Goal: Task Accomplishment & Management: Manage account settings

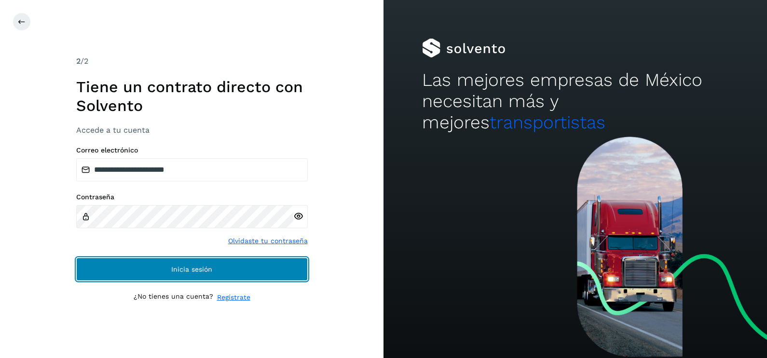
click at [229, 268] on button "Inicia sesión" at bounding box center [192, 269] width 232 height 23
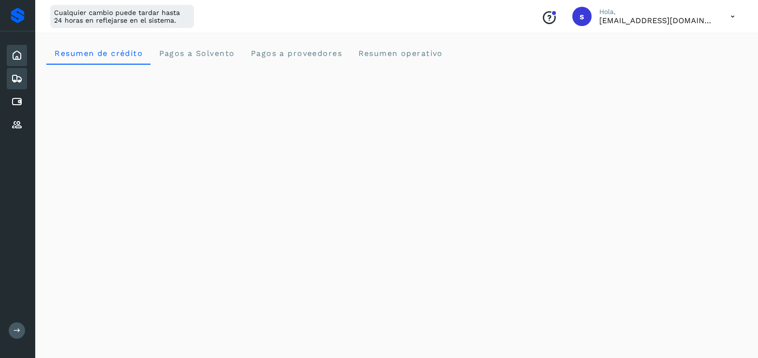
click at [21, 81] on icon at bounding box center [17, 79] width 12 height 12
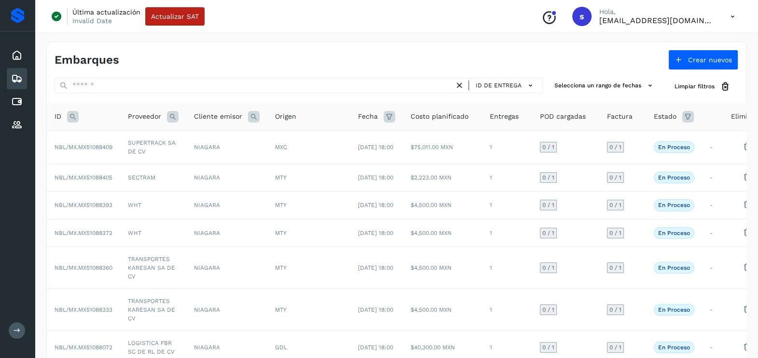
click at [75, 114] on icon at bounding box center [73, 117] width 12 height 12
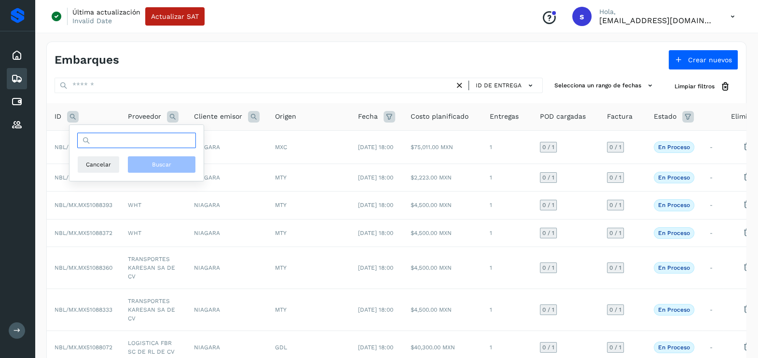
click at [144, 141] on input "text" at bounding box center [136, 140] width 119 height 15
paste input "**********"
type input "**********"
click at [168, 162] on span "Buscar" at bounding box center [161, 164] width 19 height 9
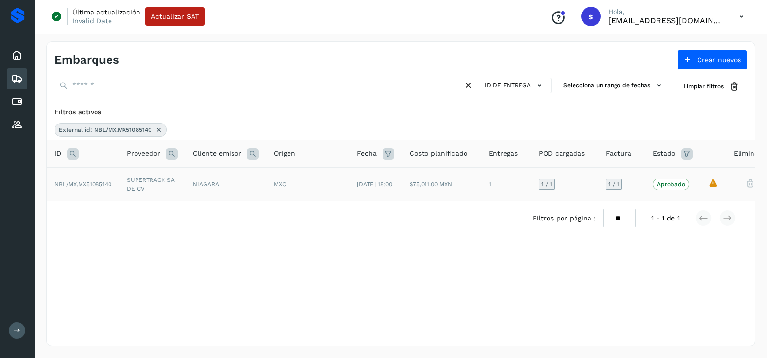
click at [188, 184] on td "NIAGARA" at bounding box center [225, 183] width 81 height 33
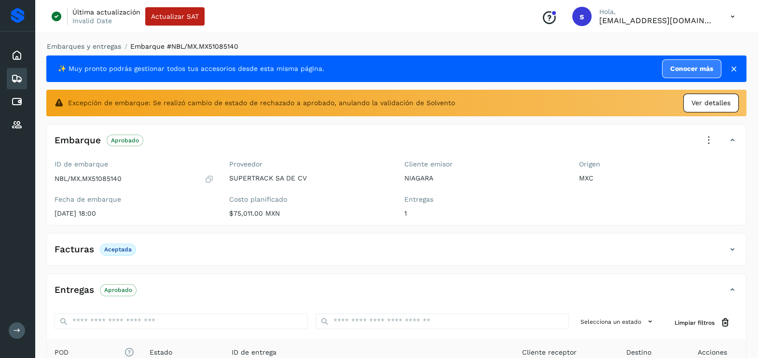
click at [709, 107] on span "Ver detalles" at bounding box center [711, 103] width 39 height 10
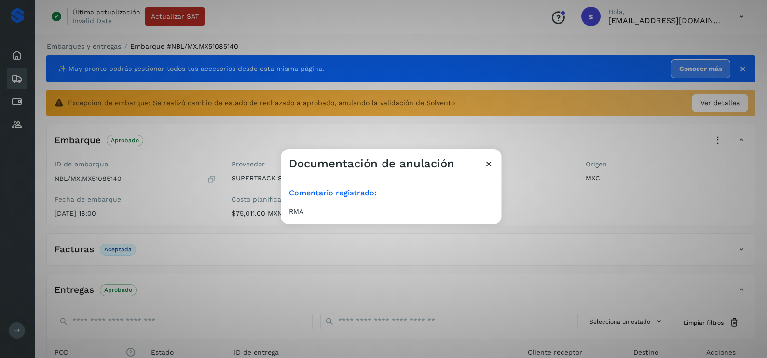
click at [492, 230] on div "Documentación de anulación Comentario registrado: RMA" at bounding box center [383, 179] width 767 height 358
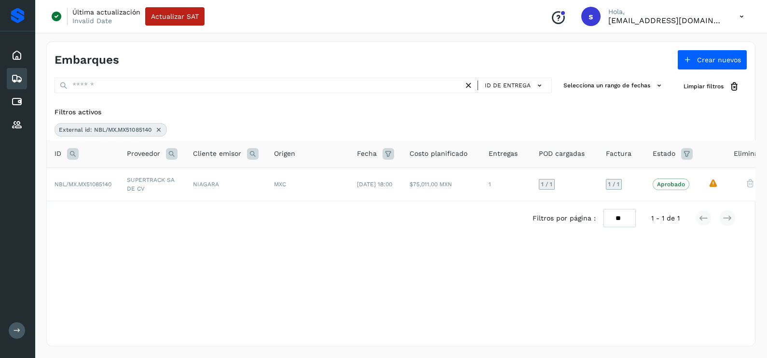
click at [156, 126] on icon at bounding box center [159, 130] width 8 height 8
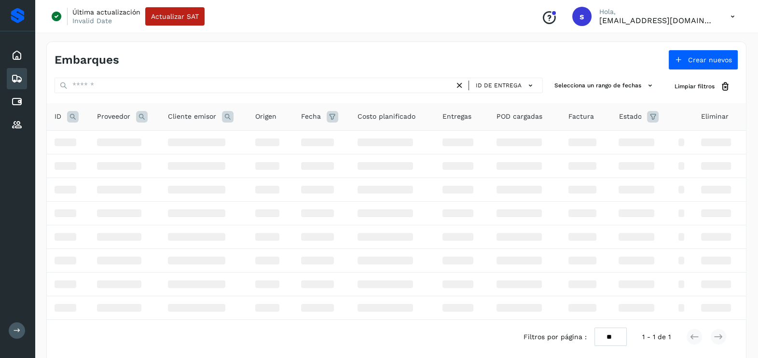
click at [74, 119] on icon at bounding box center [73, 117] width 12 height 12
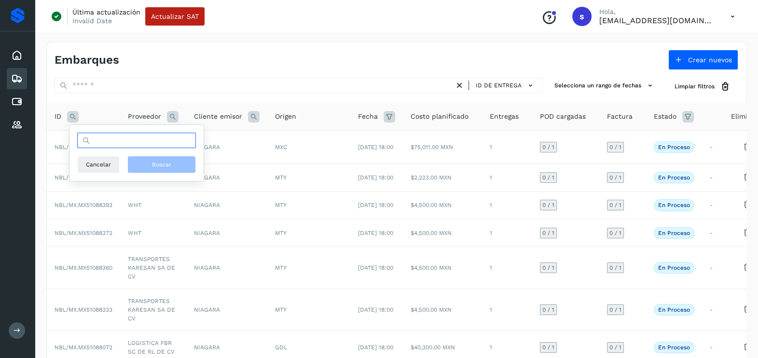
drag, startPoint x: 74, startPoint y: 119, endPoint x: 105, endPoint y: 147, distance: 41.7
click at [105, 147] on input "text" at bounding box center [136, 140] width 119 height 15
paste input "**********"
type input "**********"
click at [169, 166] on span "Buscar" at bounding box center [161, 164] width 19 height 9
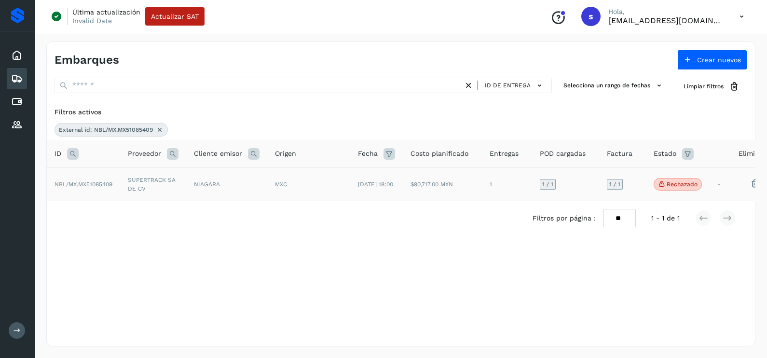
click at [178, 191] on td "SUPERTRACK SA DE CV" at bounding box center [153, 183] width 66 height 33
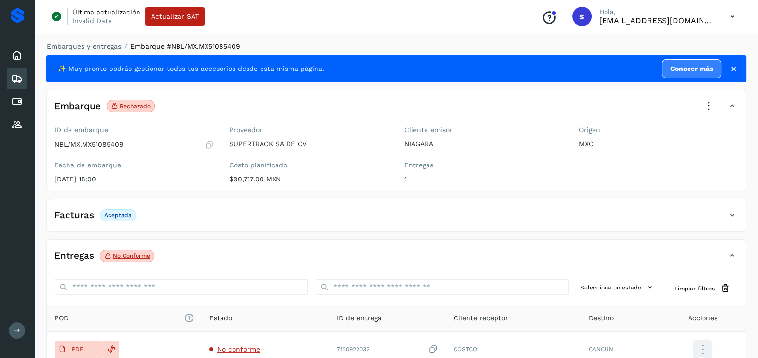
scroll to position [102, 0]
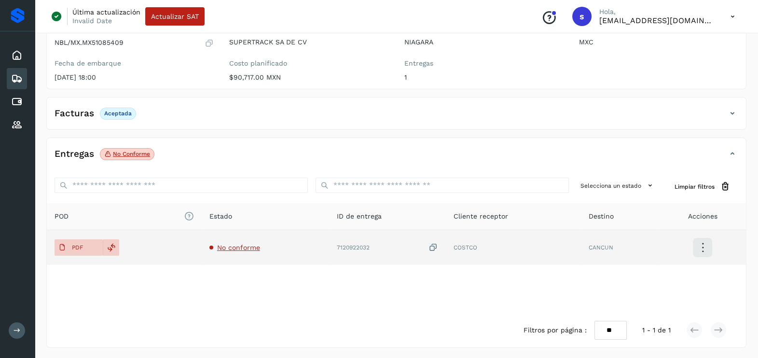
click at [233, 249] on span "No conforme" at bounding box center [238, 248] width 43 height 8
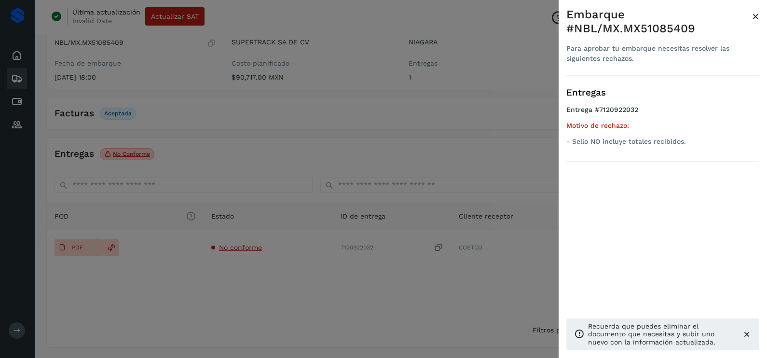
click at [271, 294] on div at bounding box center [383, 179] width 767 height 358
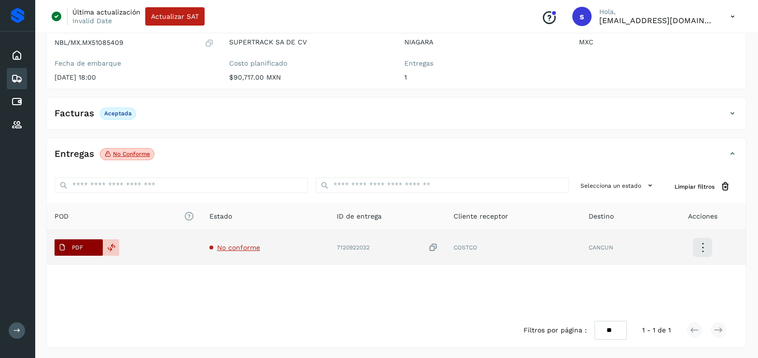
click at [68, 244] on span "PDF" at bounding box center [71, 247] width 32 height 15
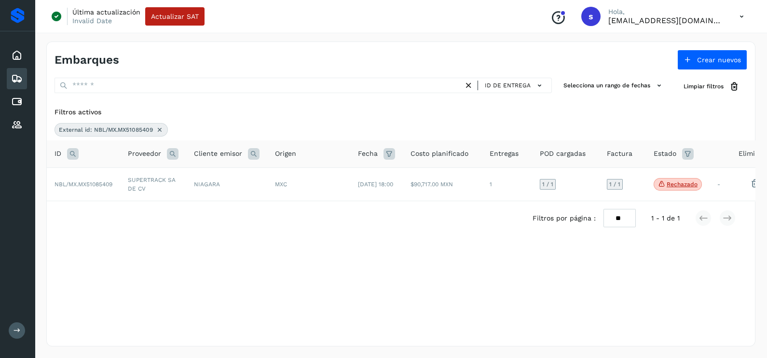
click at [161, 134] on div "External id: NBL/MX.MX51085409" at bounding box center [111, 130] width 113 height 14
click at [162, 130] on icon at bounding box center [160, 130] width 8 height 8
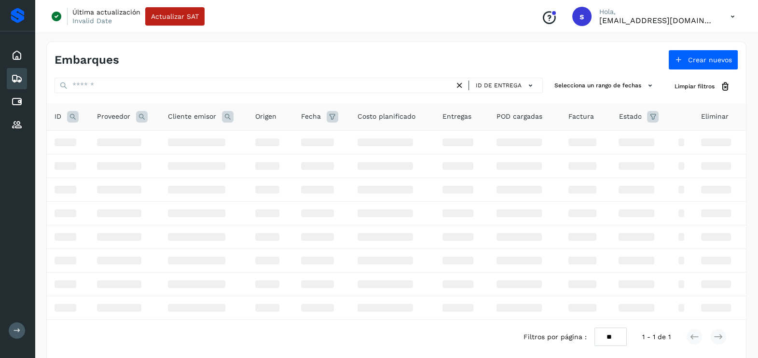
click at [74, 117] on icon at bounding box center [73, 117] width 12 height 12
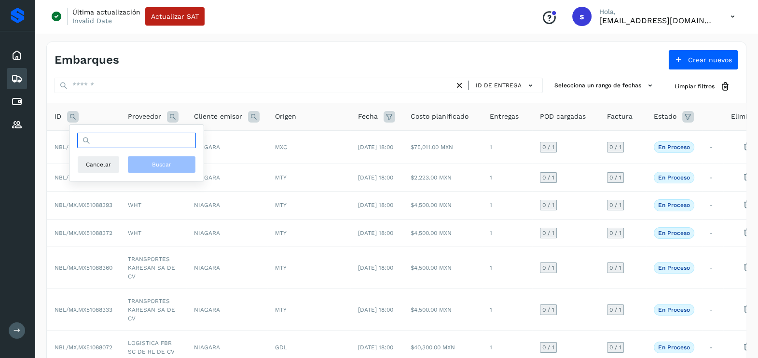
click at [143, 143] on input "text" at bounding box center [136, 140] width 119 height 15
paste input "**********"
type input "**********"
click at [167, 159] on button "Buscar" at bounding box center [161, 164] width 69 height 17
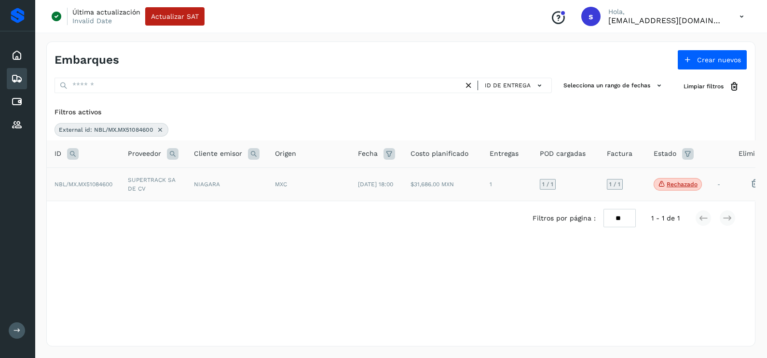
click at [176, 186] on td "SUPERTRACK SA DE CV" at bounding box center [153, 183] width 66 height 33
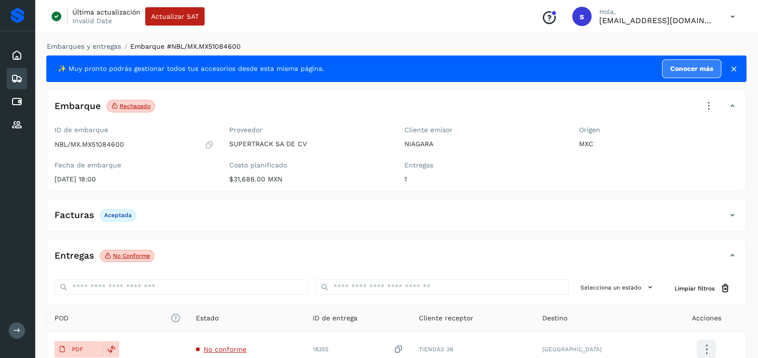
click at [707, 101] on icon at bounding box center [708, 106] width 21 height 21
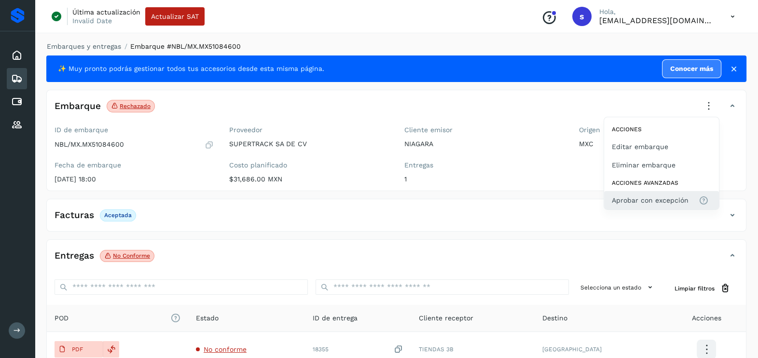
click at [644, 197] on span "Aprobar con excepción" at bounding box center [650, 200] width 77 height 11
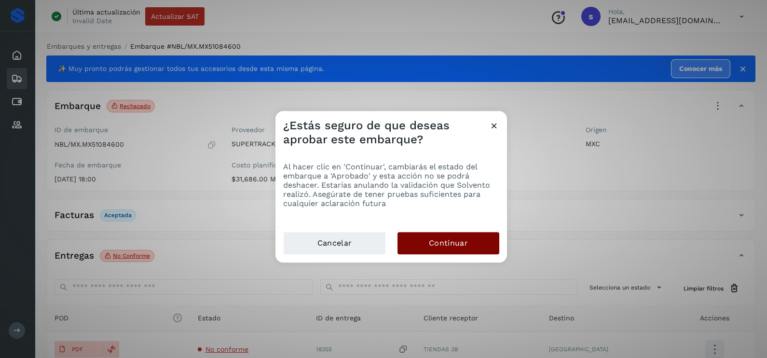
click at [474, 248] on button "Continuar" at bounding box center [449, 243] width 102 height 22
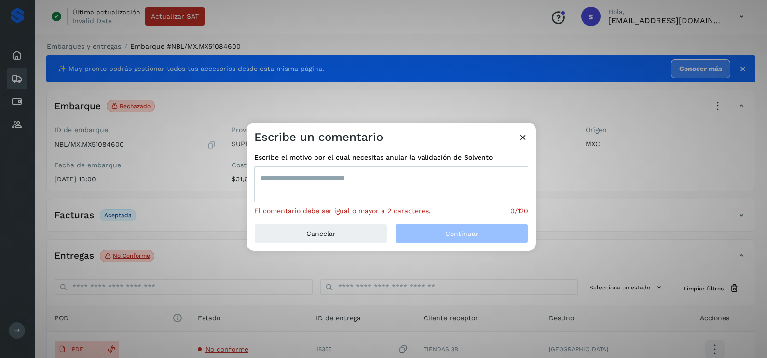
click at [400, 181] on textarea at bounding box center [391, 185] width 274 height 36
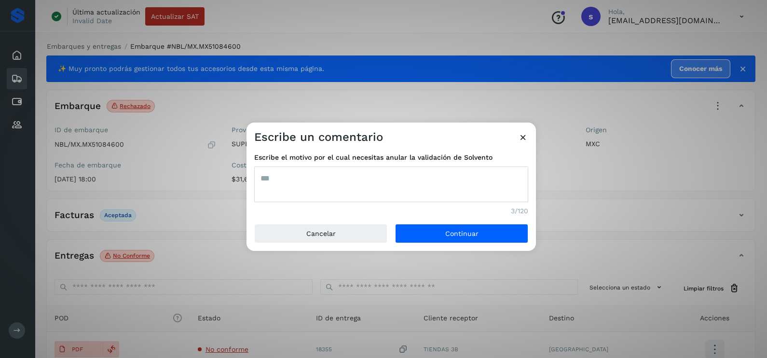
type textarea "***"
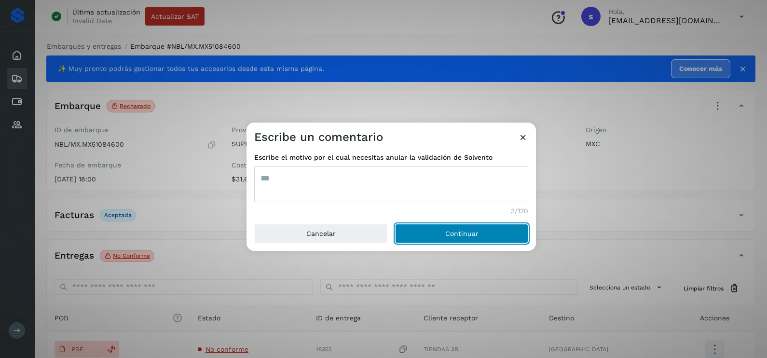
click at [395, 224] on button "Continuar" at bounding box center [461, 233] width 133 height 19
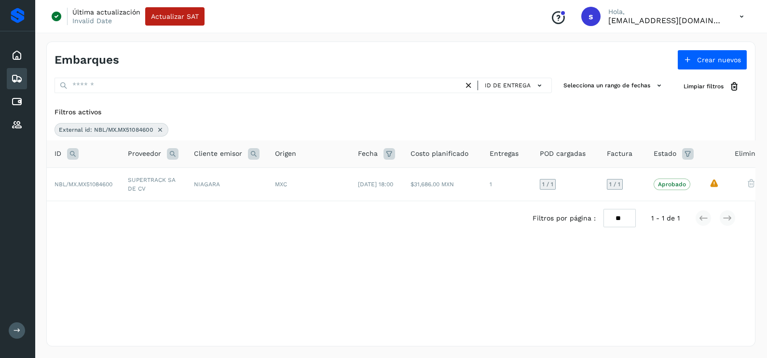
click at [163, 130] on icon at bounding box center [160, 130] width 8 height 8
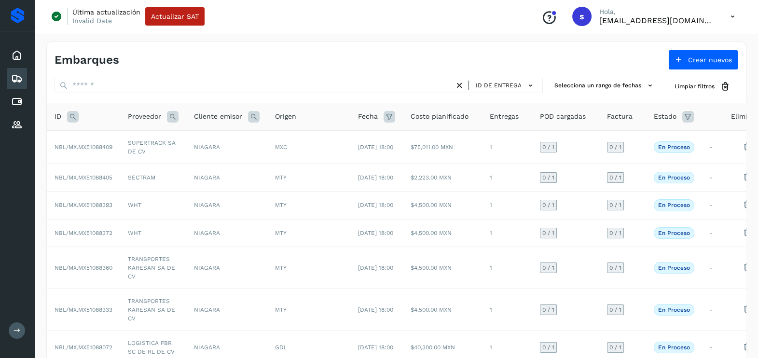
click at [77, 113] on icon at bounding box center [73, 117] width 12 height 12
click at [115, 132] on div "Cancelar Buscar" at bounding box center [136, 153] width 134 height 56
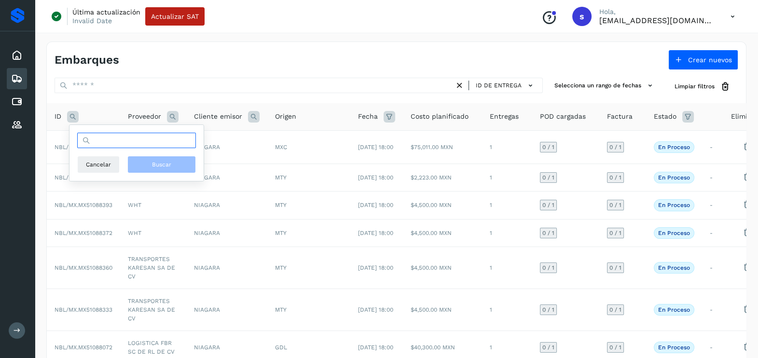
click at [116, 133] on input "text" at bounding box center [136, 140] width 119 height 15
paste input "**********"
type input "**********"
click at [170, 161] on span "Buscar" at bounding box center [161, 164] width 19 height 9
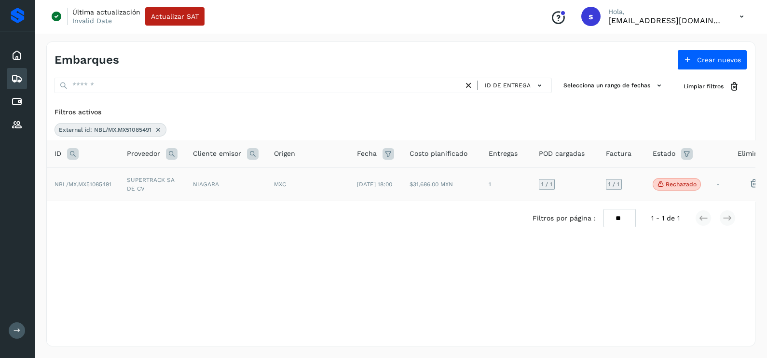
click at [161, 186] on td "SUPERTRACK SA DE CV" at bounding box center [152, 183] width 66 height 33
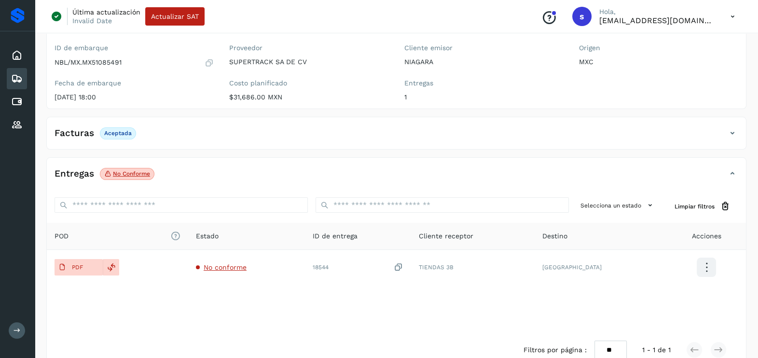
scroll to position [102, 0]
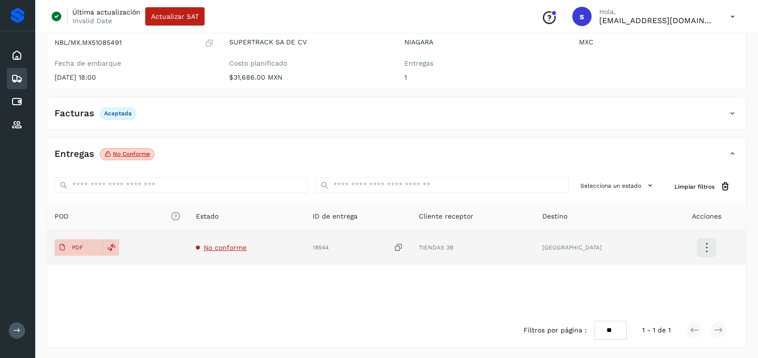
click at [403, 250] on icon at bounding box center [399, 248] width 10 height 10
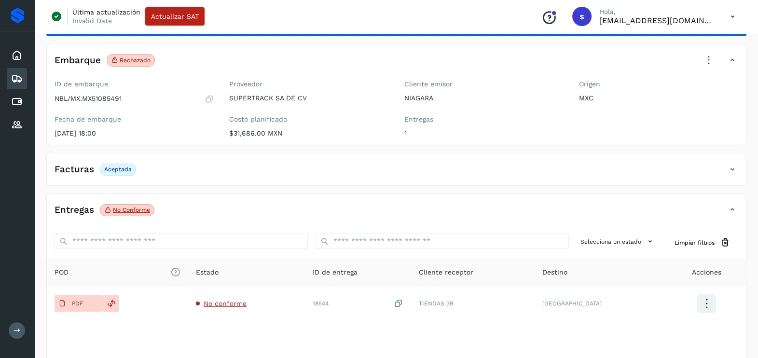
scroll to position [0, 0]
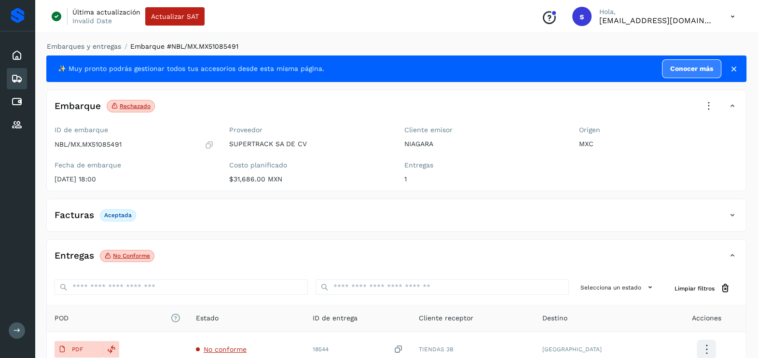
click at [703, 102] on icon at bounding box center [708, 106] width 21 height 21
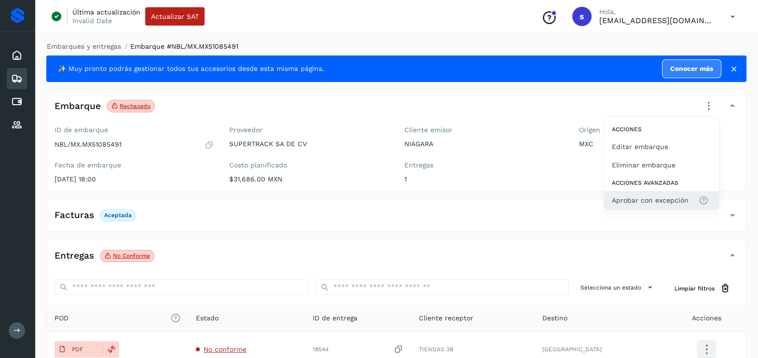
click at [661, 193] on button "Aprobar con excepción" at bounding box center [661, 200] width 115 height 18
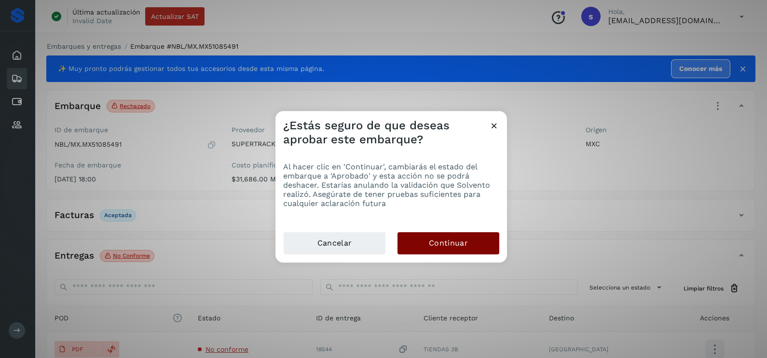
click at [465, 238] on span "Continuar" at bounding box center [448, 243] width 39 height 11
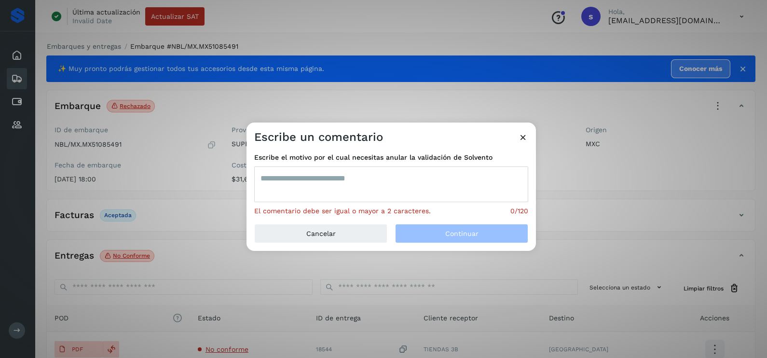
click at [396, 178] on textarea at bounding box center [391, 185] width 274 height 36
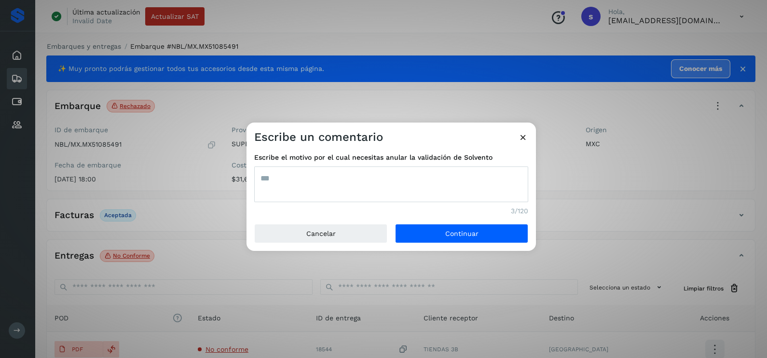
type textarea "***"
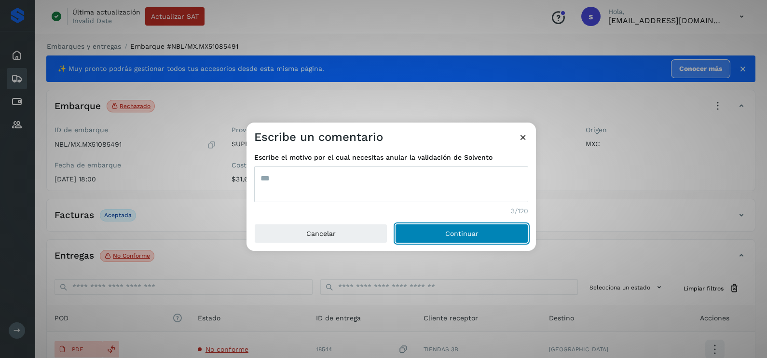
click at [395, 224] on button "Continuar" at bounding box center [461, 233] width 133 height 19
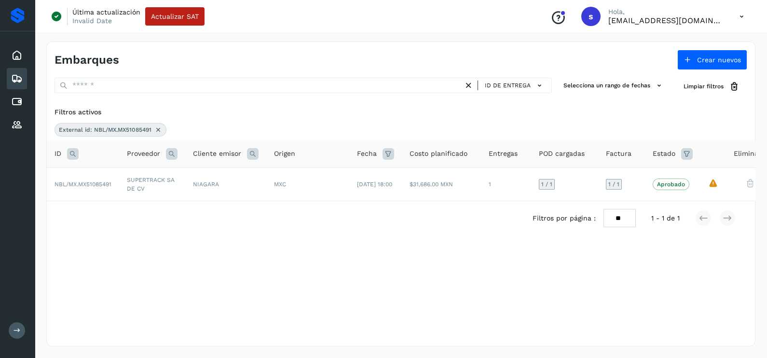
click at [158, 130] on icon at bounding box center [158, 130] width 8 height 8
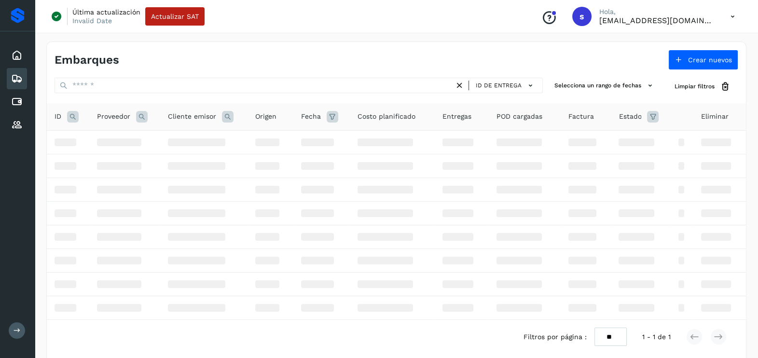
click at [79, 121] on div "ID" at bounding box center [68, 117] width 27 height 12
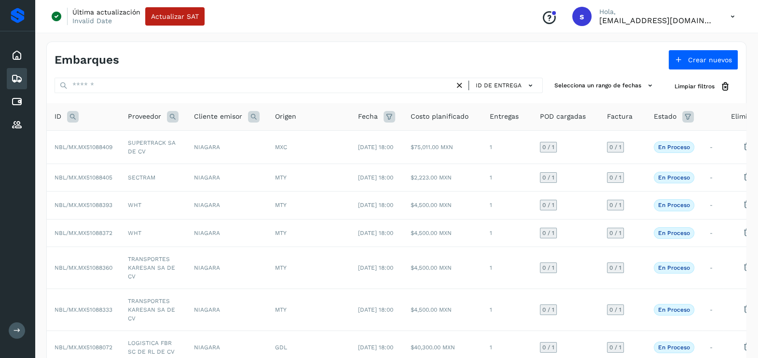
click at [74, 119] on icon at bounding box center [73, 117] width 12 height 12
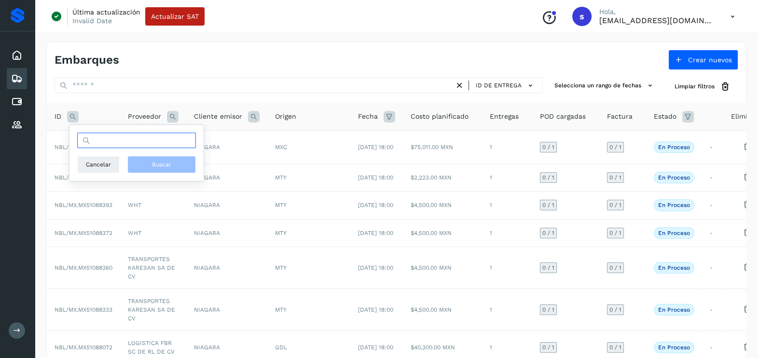
click at [130, 141] on input "text" at bounding box center [136, 140] width 119 height 15
paste input "**********"
type input "**********"
click at [167, 158] on button "Buscar" at bounding box center [161, 164] width 69 height 17
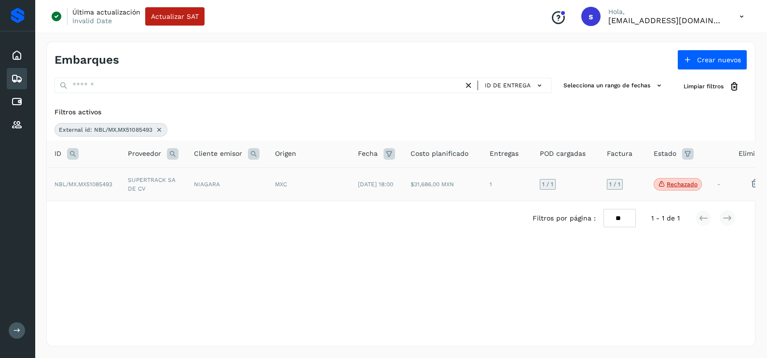
click at [300, 193] on td "MXC" at bounding box center [308, 183] width 83 height 33
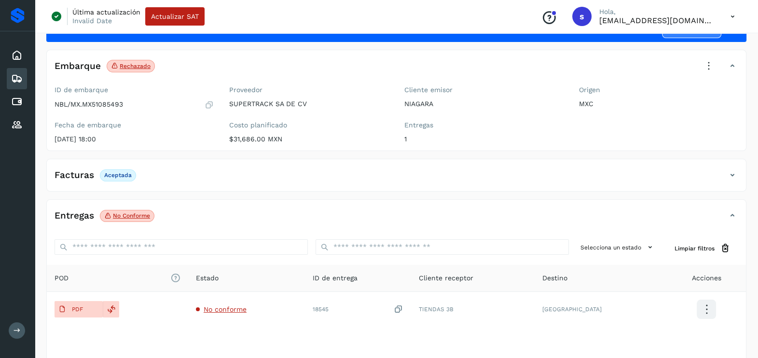
scroll to position [102, 0]
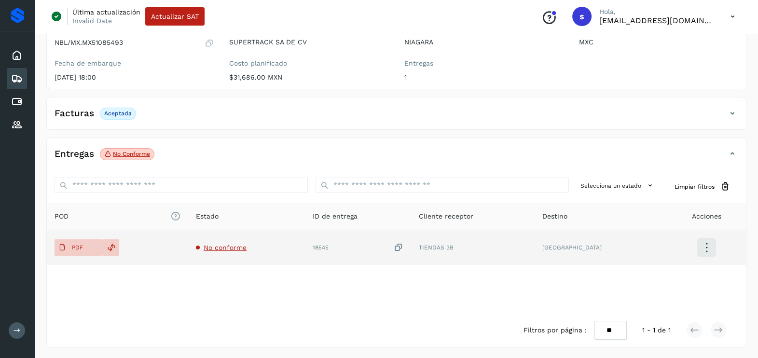
click at [238, 247] on span "No conforme" at bounding box center [225, 248] width 43 height 8
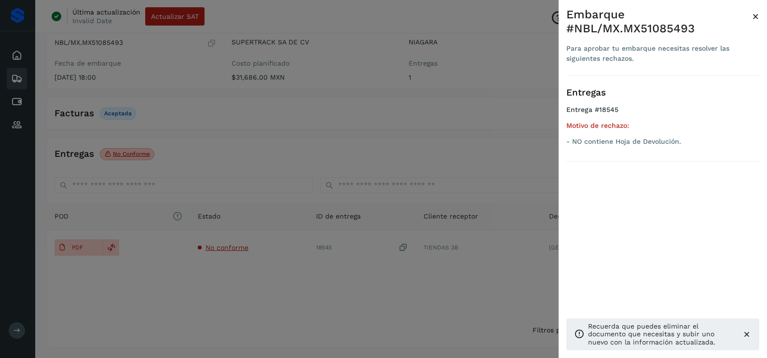
click at [327, 274] on div at bounding box center [383, 179] width 767 height 358
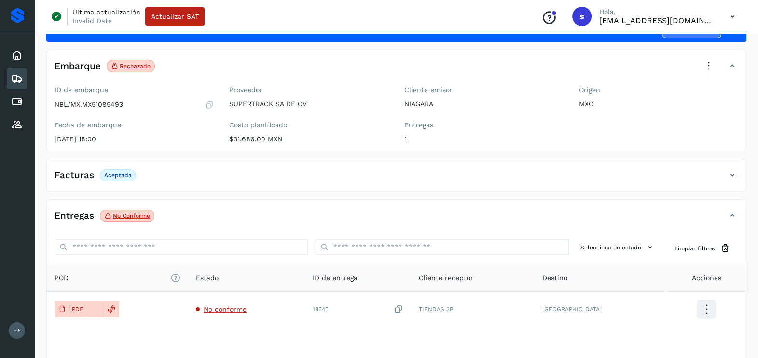
scroll to position [0, 0]
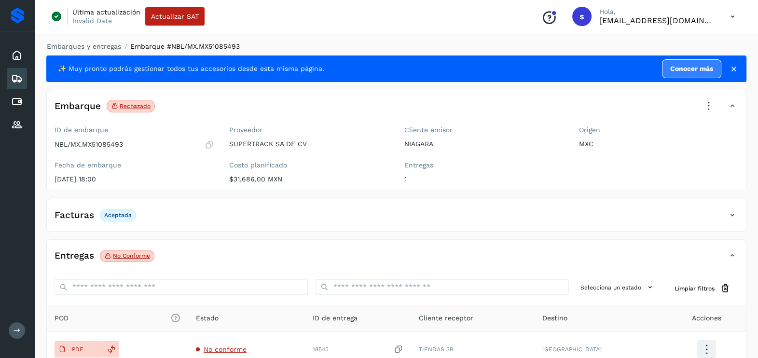
click at [712, 101] on icon at bounding box center [708, 106] width 21 height 21
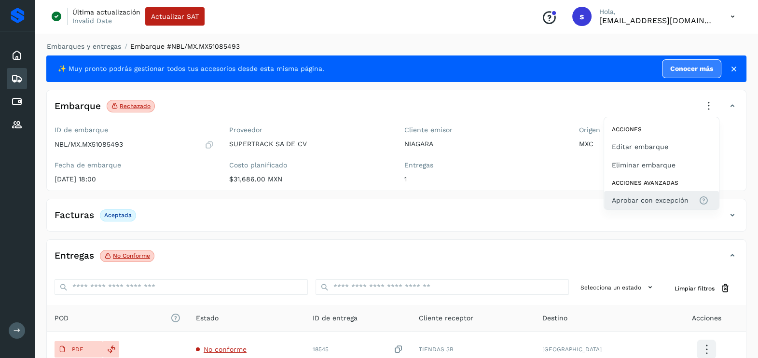
click at [677, 195] on span "Aprobar con excepción" at bounding box center [650, 200] width 77 height 11
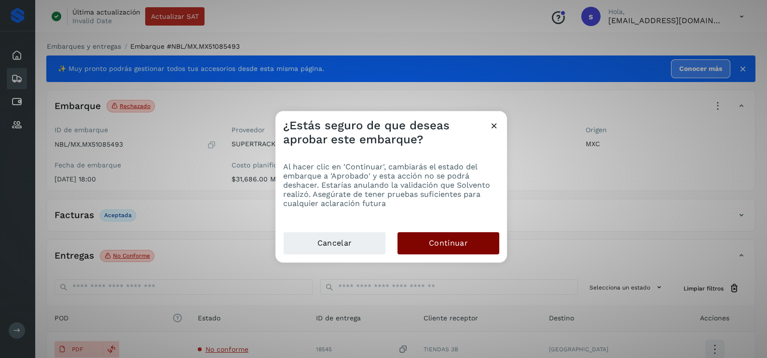
click at [470, 246] on button "Continuar" at bounding box center [449, 243] width 102 height 22
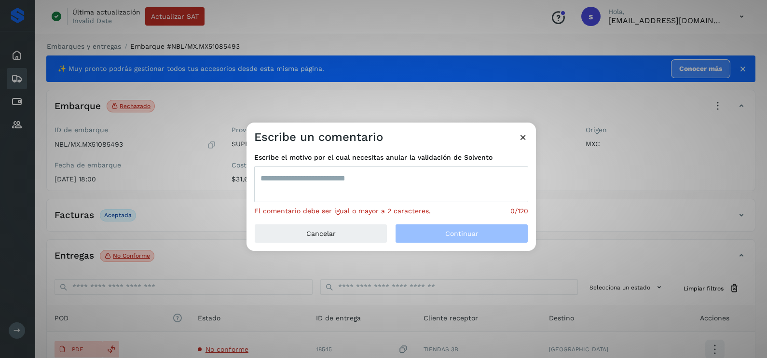
click at [319, 192] on textarea at bounding box center [391, 185] width 274 height 36
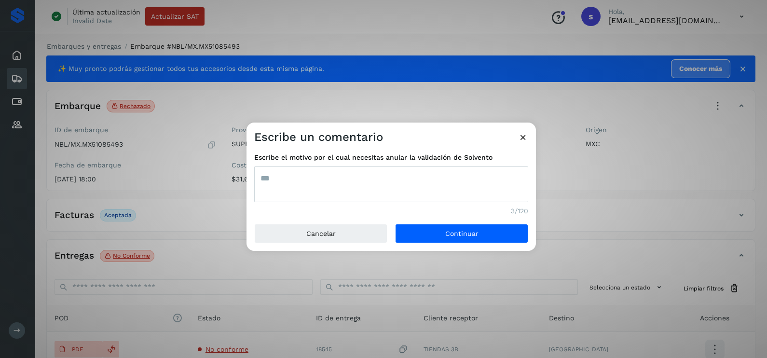
type textarea "***"
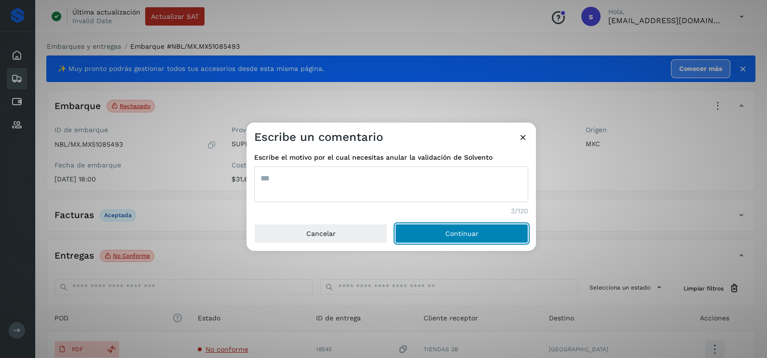
click at [395, 224] on button "Continuar" at bounding box center [461, 233] width 133 height 19
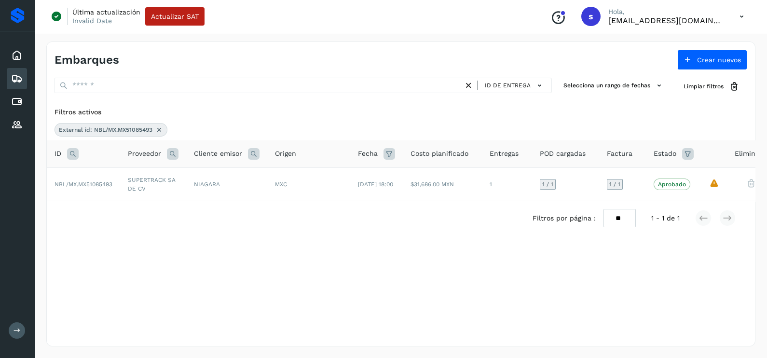
click at [158, 132] on icon at bounding box center [159, 130] width 8 height 8
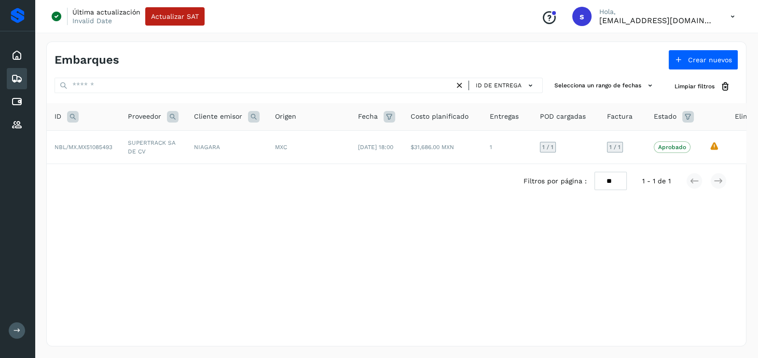
click at [78, 116] on icon at bounding box center [73, 117] width 12 height 12
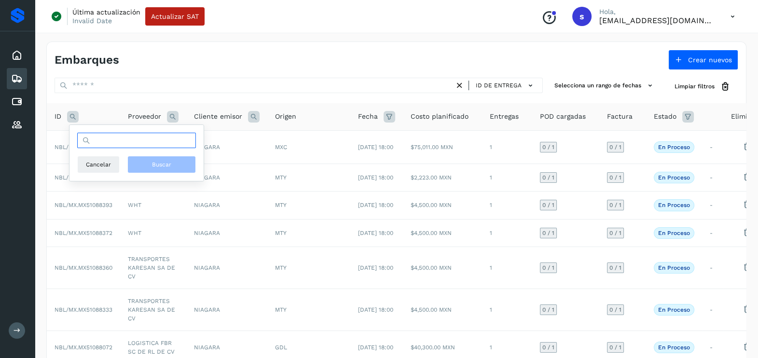
click at [124, 141] on input "text" at bounding box center [136, 140] width 119 height 15
paste input "**********"
type input "**********"
click at [175, 156] on button "Buscar" at bounding box center [161, 164] width 69 height 17
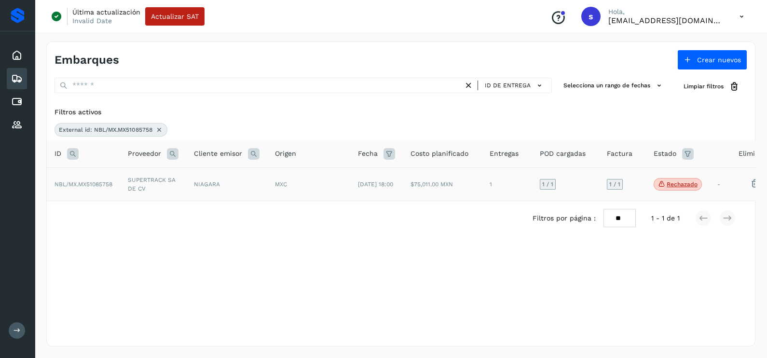
click at [176, 181] on td "SUPERTRACK SA DE CV" at bounding box center [153, 183] width 66 height 33
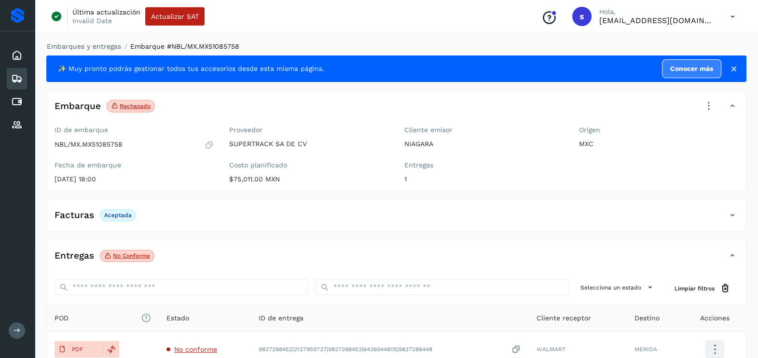
click at [712, 106] on icon at bounding box center [708, 106] width 21 height 21
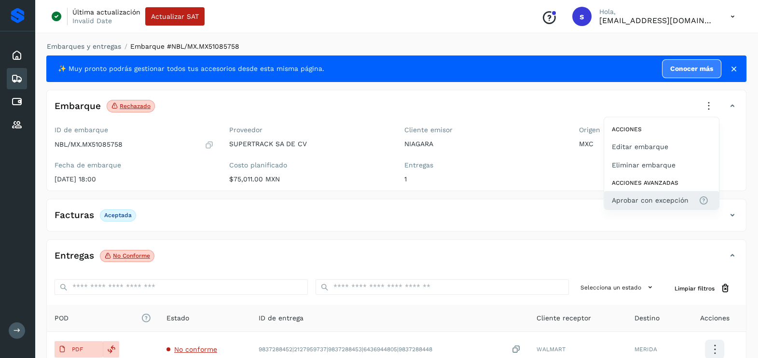
click at [686, 198] on span "Aprobar con excepción" at bounding box center [650, 200] width 77 height 11
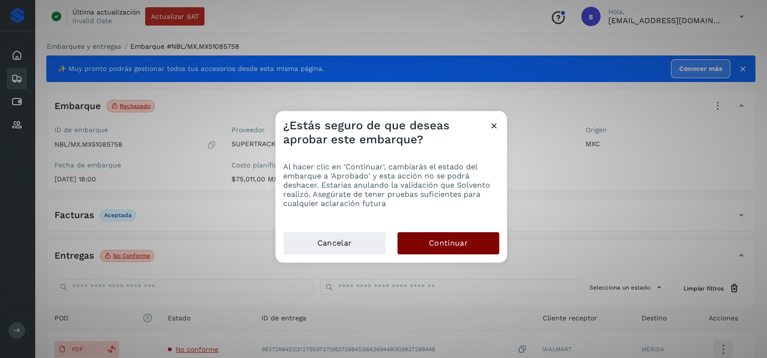
click at [468, 253] on button "Continuar" at bounding box center [449, 243] width 102 height 22
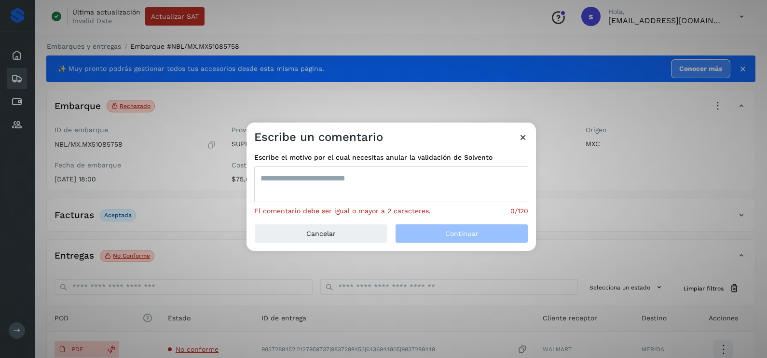
click at [410, 188] on textarea at bounding box center [391, 185] width 274 height 36
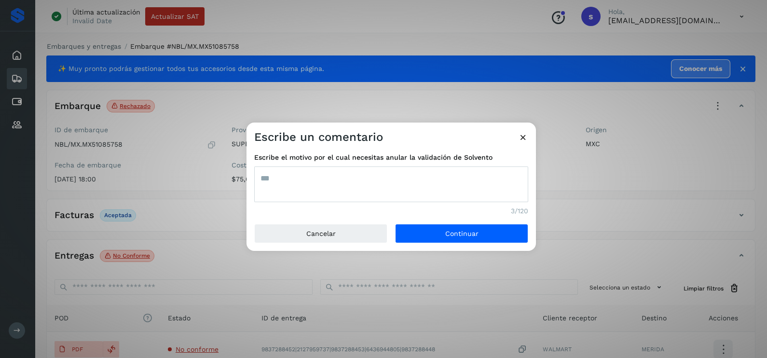
type textarea "***"
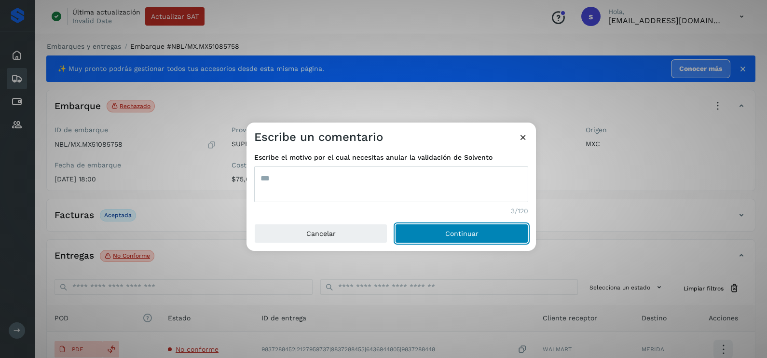
click at [395, 224] on button "Continuar" at bounding box center [461, 233] width 133 height 19
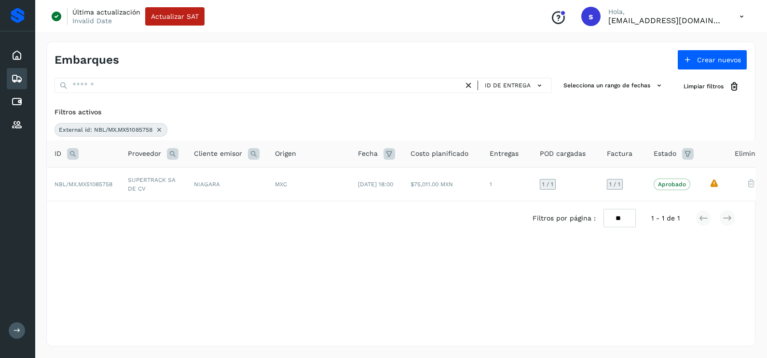
click at [159, 133] on icon at bounding box center [159, 130] width 8 height 8
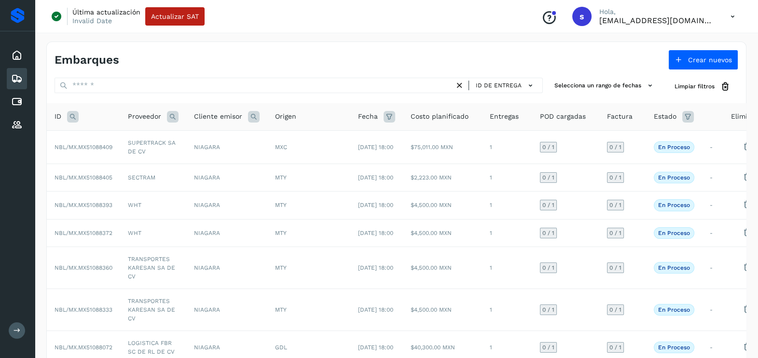
click at [70, 115] on icon at bounding box center [73, 117] width 12 height 12
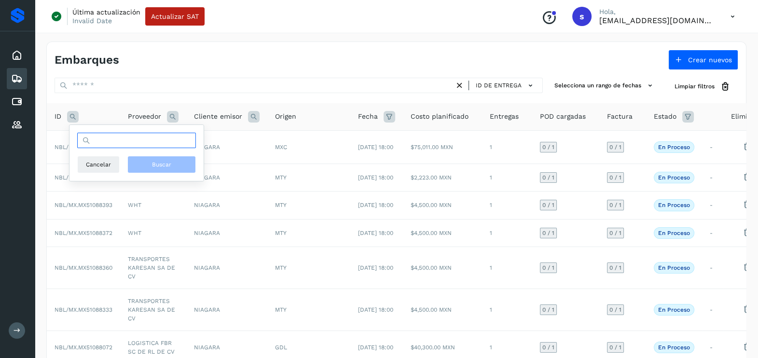
click at [153, 144] on input "text" at bounding box center [136, 140] width 119 height 15
paste input "**********"
type input "**********"
click at [167, 161] on span "Buscar" at bounding box center [161, 164] width 19 height 9
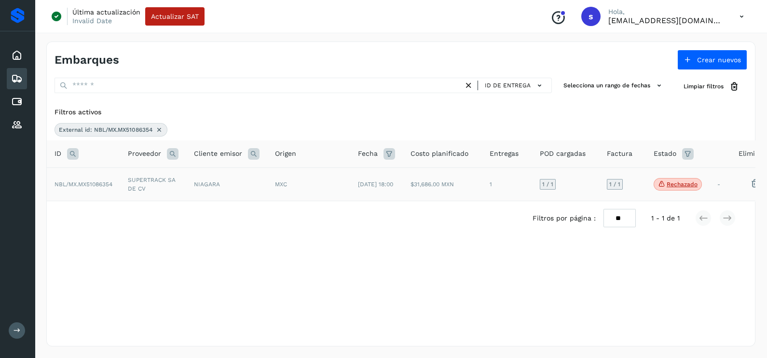
click at [305, 185] on div "MXC" at bounding box center [309, 184] width 68 height 9
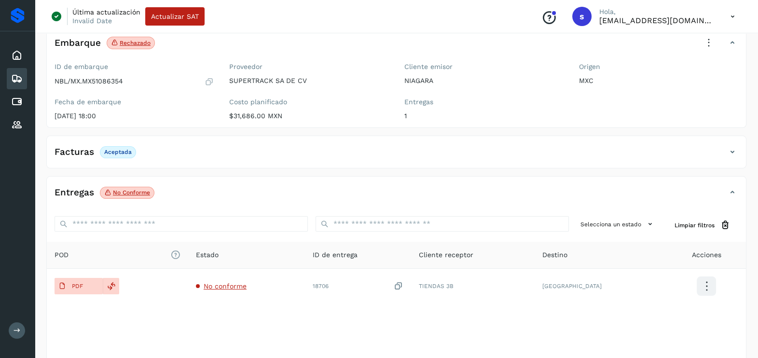
scroll to position [102, 0]
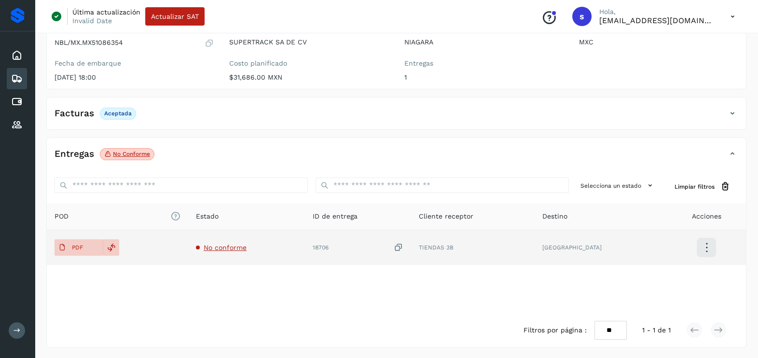
click at [222, 247] on span "No conforme" at bounding box center [225, 248] width 43 height 8
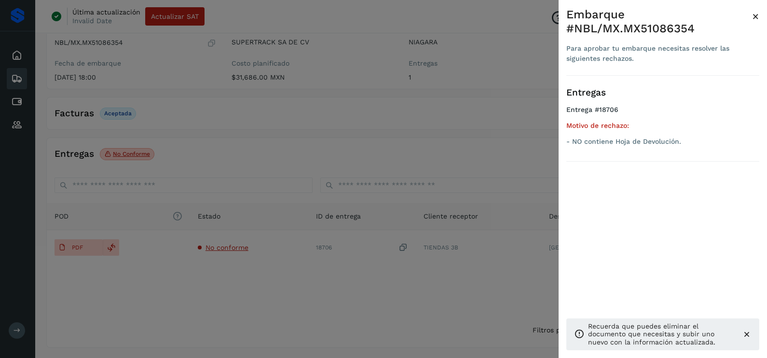
click at [337, 154] on div at bounding box center [383, 179] width 767 height 358
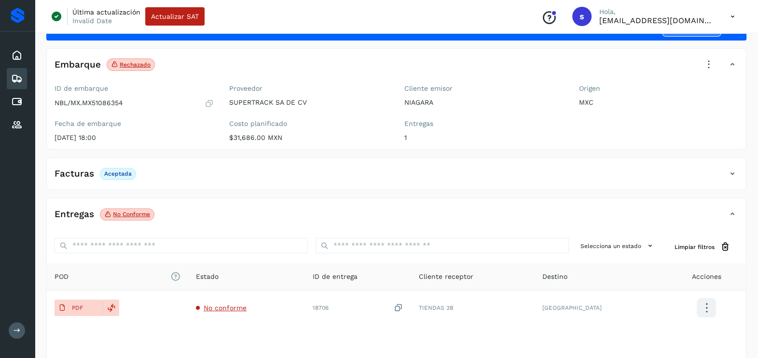
scroll to position [0, 0]
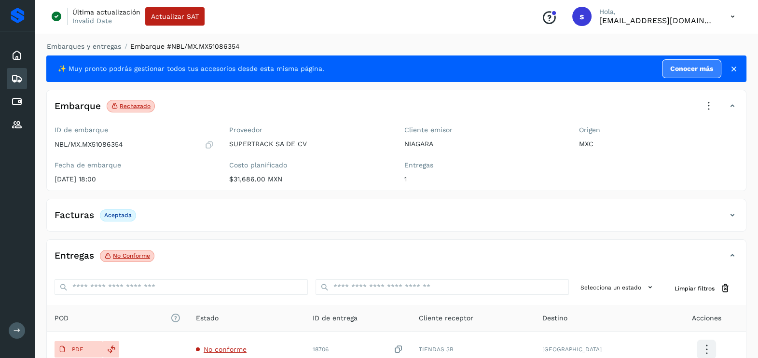
click at [712, 108] on icon at bounding box center [708, 106] width 21 height 21
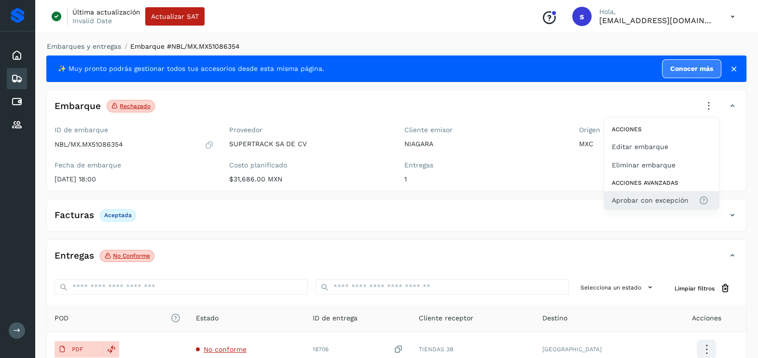
click at [642, 198] on span "Aprobar con excepción" at bounding box center [650, 200] width 77 height 11
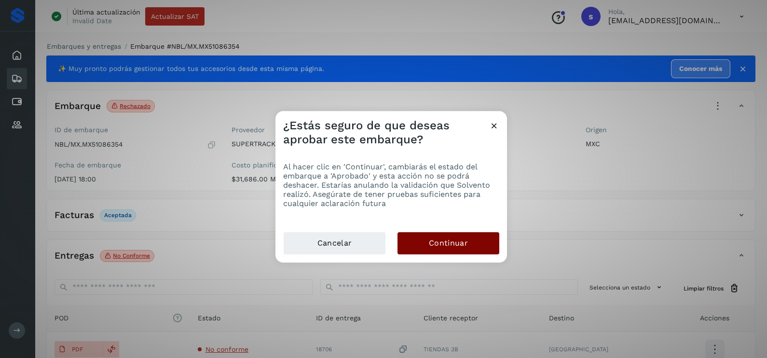
click at [451, 252] on button "Continuar" at bounding box center [449, 243] width 102 height 22
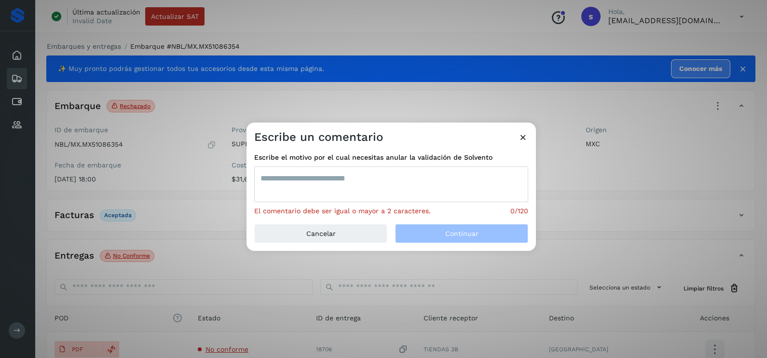
click at [360, 173] on textarea at bounding box center [391, 185] width 274 height 36
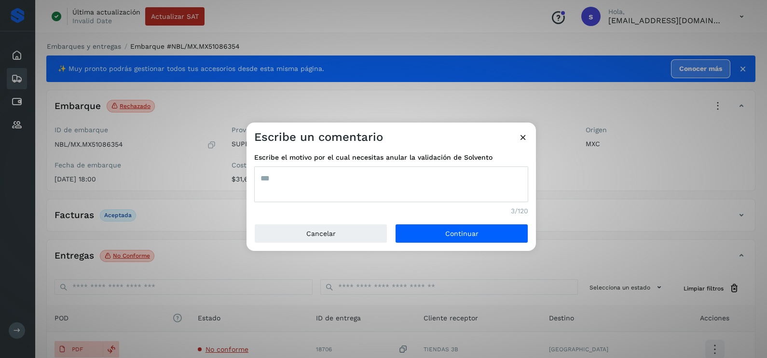
type textarea "***"
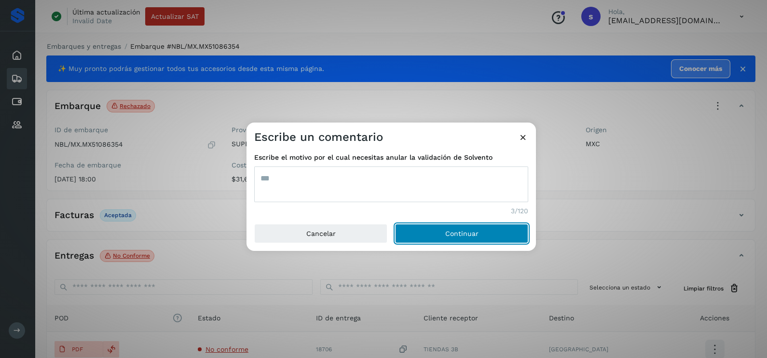
click at [395, 224] on button "Continuar" at bounding box center [461, 233] width 133 height 19
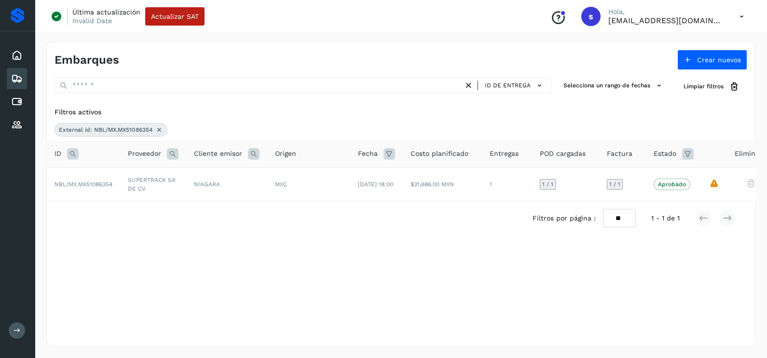
click at [159, 126] on icon at bounding box center [159, 130] width 8 height 8
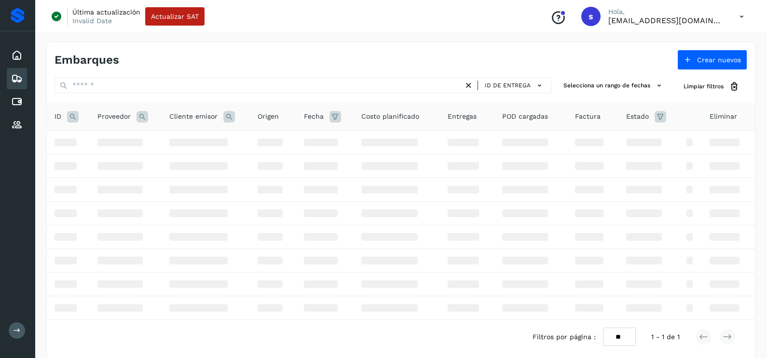
click at [72, 114] on icon at bounding box center [73, 117] width 12 height 12
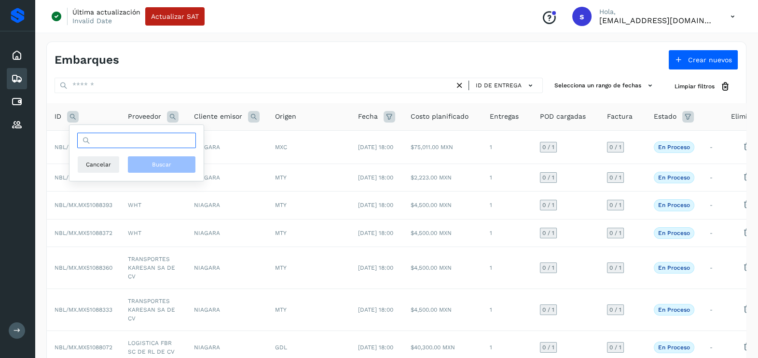
click at [135, 142] on input "text" at bounding box center [136, 140] width 119 height 15
paste input "**********"
type input "**********"
click at [167, 162] on span "Buscar" at bounding box center [161, 164] width 19 height 9
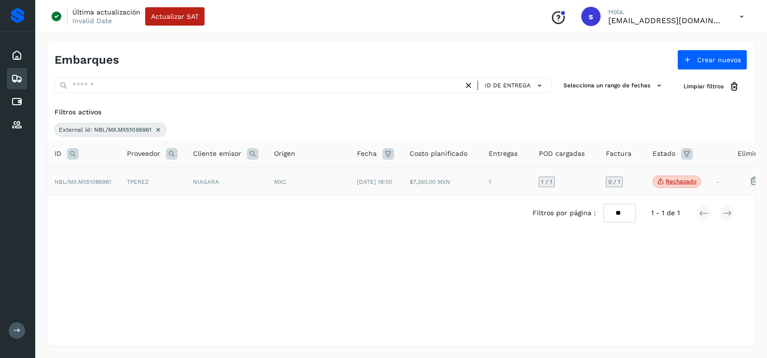
click at [146, 183] on td "TPEREZ" at bounding box center [152, 181] width 66 height 28
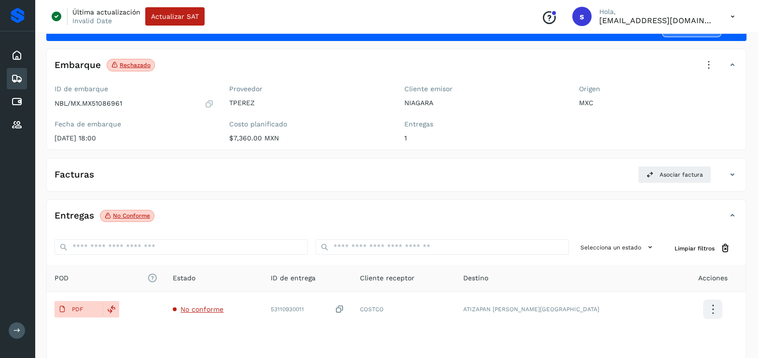
scroll to position [60, 0]
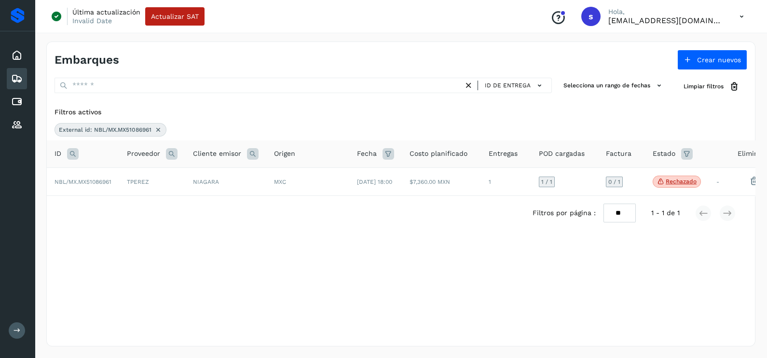
click at [162, 126] on icon at bounding box center [158, 130] width 8 height 8
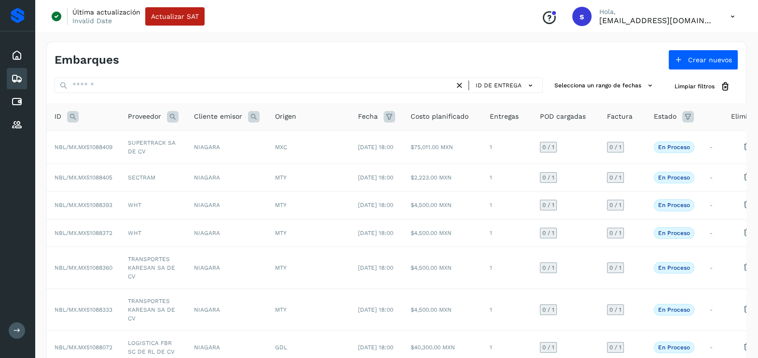
click at [76, 116] on icon at bounding box center [73, 117] width 12 height 12
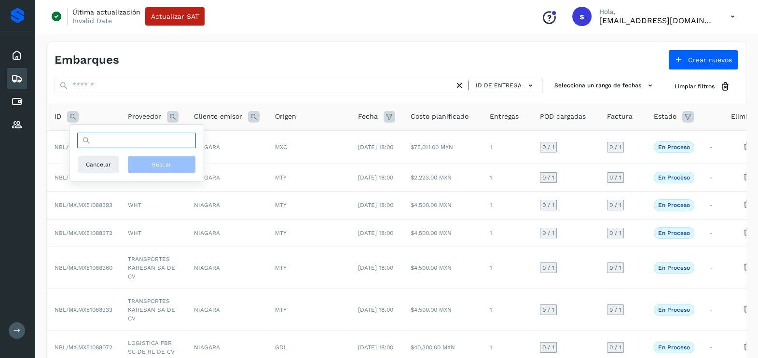
click at [145, 140] on input "text" at bounding box center [136, 140] width 119 height 15
paste input "**********"
type input "**********"
click at [157, 159] on button "Buscar" at bounding box center [161, 164] width 69 height 17
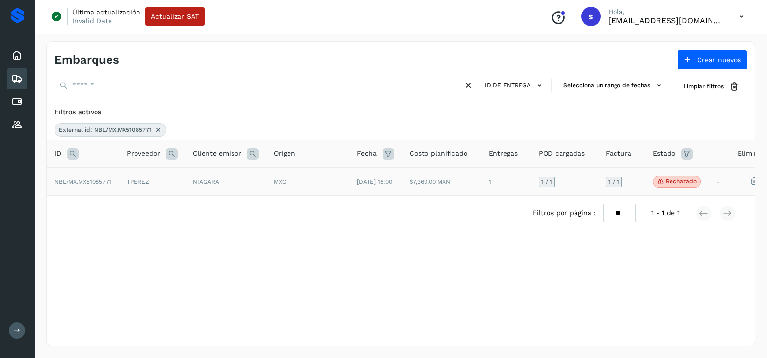
click at [166, 179] on td "TPEREZ" at bounding box center [152, 181] width 66 height 28
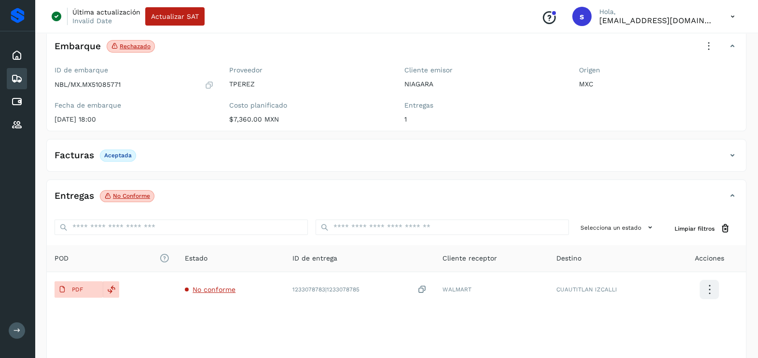
scroll to position [102, 0]
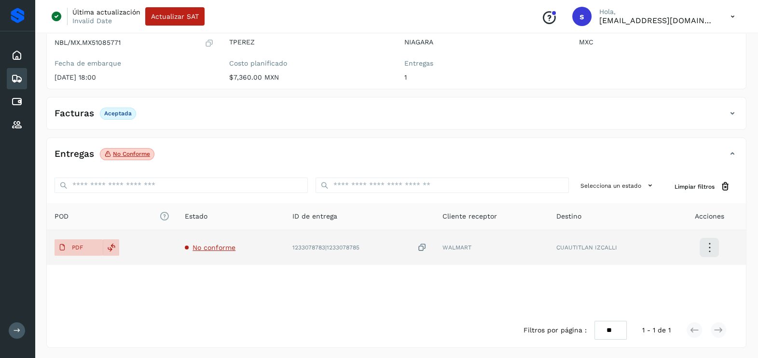
click at [231, 248] on span "No conforme" at bounding box center [214, 248] width 43 height 8
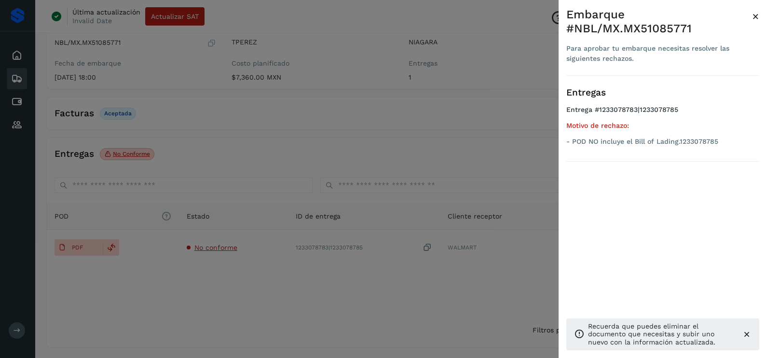
click at [227, 285] on div at bounding box center [383, 179] width 767 height 358
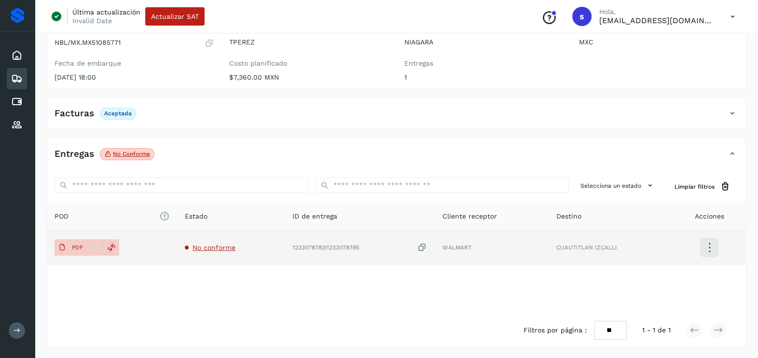
drag, startPoint x: 60, startPoint y: 246, endPoint x: 93, endPoint y: 233, distance: 34.7
click at [60, 246] on icon at bounding box center [62, 248] width 8 height 8
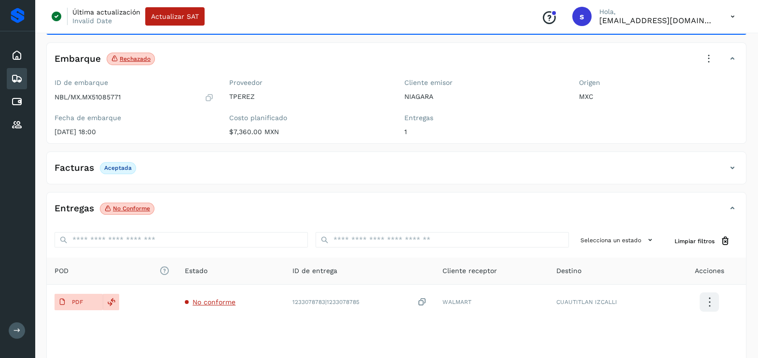
scroll to position [0, 0]
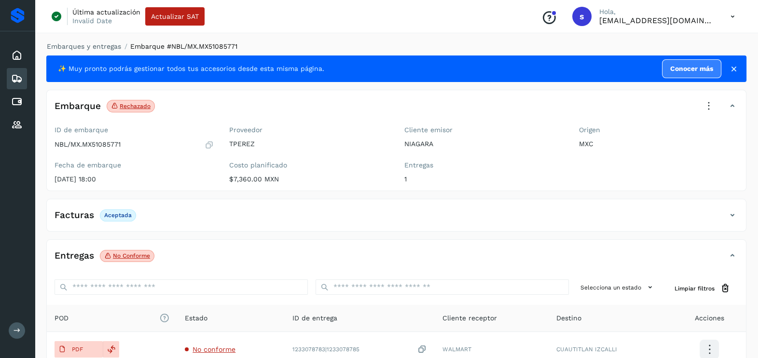
click at [703, 111] on icon at bounding box center [708, 106] width 21 height 21
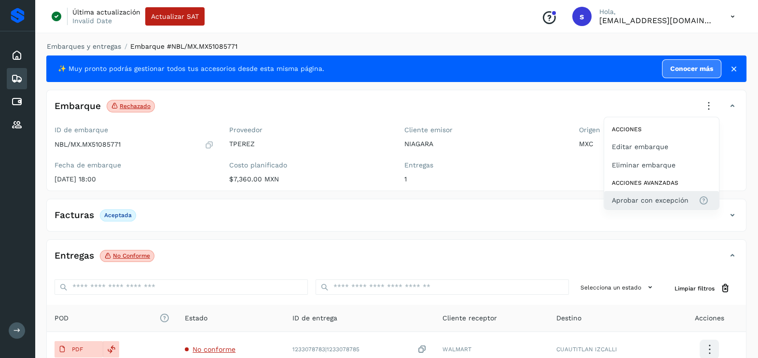
click at [649, 202] on span "Aprobar con excepción" at bounding box center [650, 200] width 77 height 11
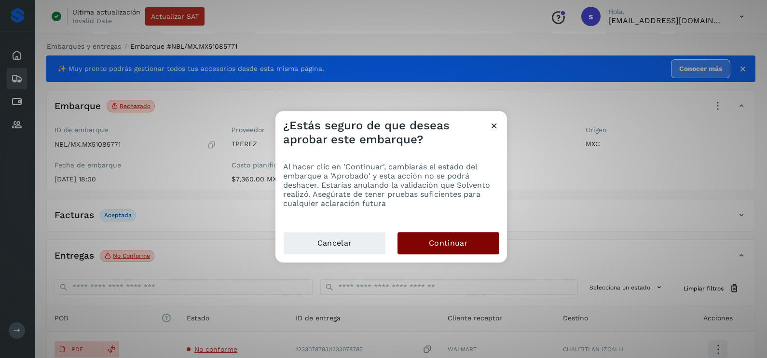
click at [492, 240] on button "Continuar" at bounding box center [449, 243] width 102 height 22
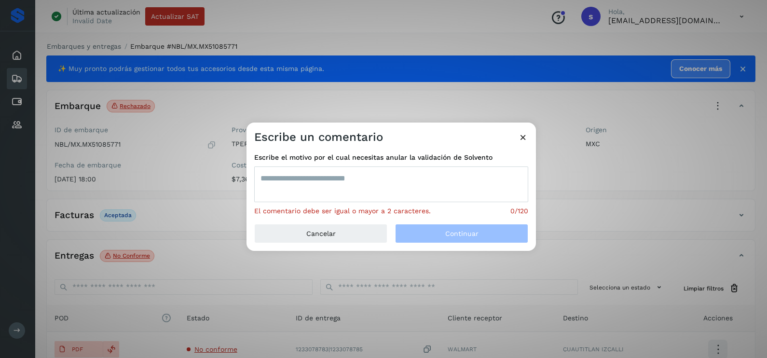
drag, startPoint x: 416, startPoint y: 187, endPoint x: 423, endPoint y: 157, distance: 31.1
click at [417, 169] on textarea at bounding box center [391, 185] width 274 height 36
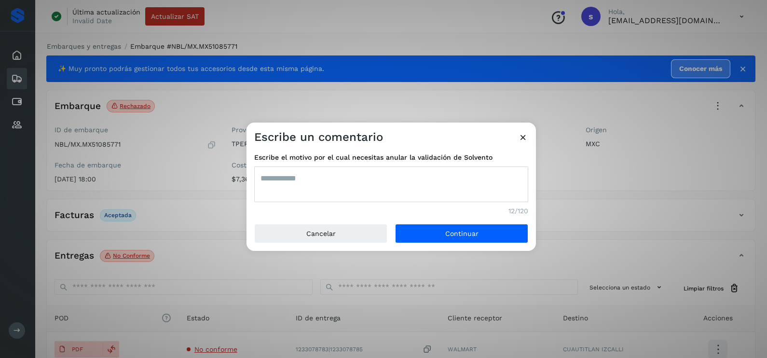
type textarea "**********"
click at [371, 170] on textarea "**********" at bounding box center [391, 185] width 274 height 36
type textarea "**********"
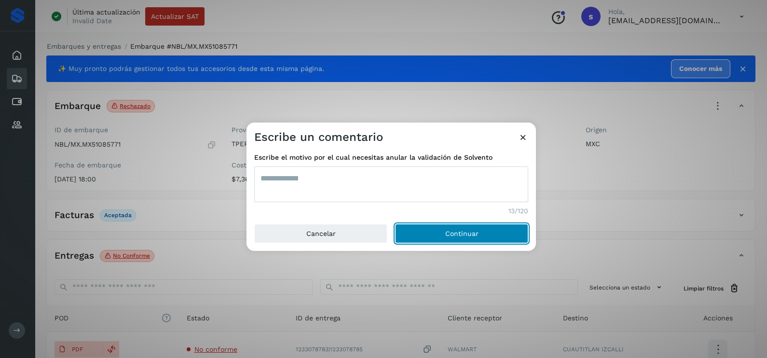
click at [395, 224] on button "Continuar" at bounding box center [461, 233] width 133 height 19
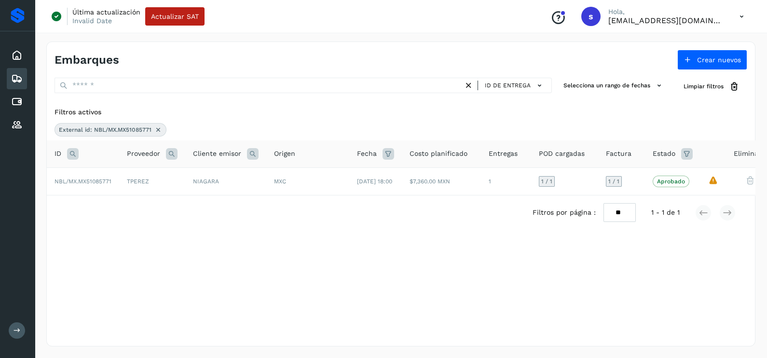
click at [159, 130] on icon at bounding box center [158, 130] width 8 height 8
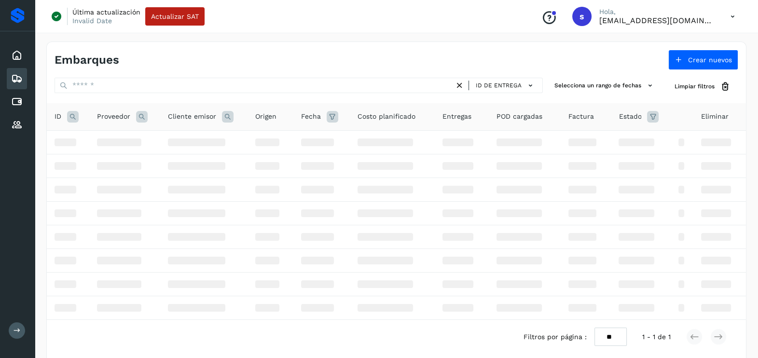
click at [74, 113] on icon at bounding box center [73, 117] width 12 height 12
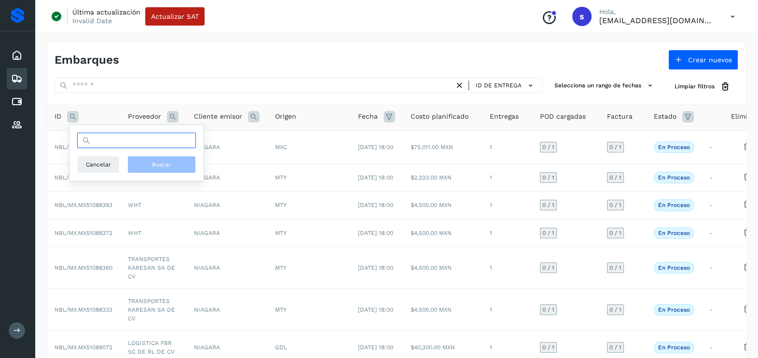
click at [142, 145] on input "text" at bounding box center [136, 140] width 119 height 15
paste input "**********"
type input "**********"
click at [153, 157] on button "Buscar" at bounding box center [161, 164] width 69 height 17
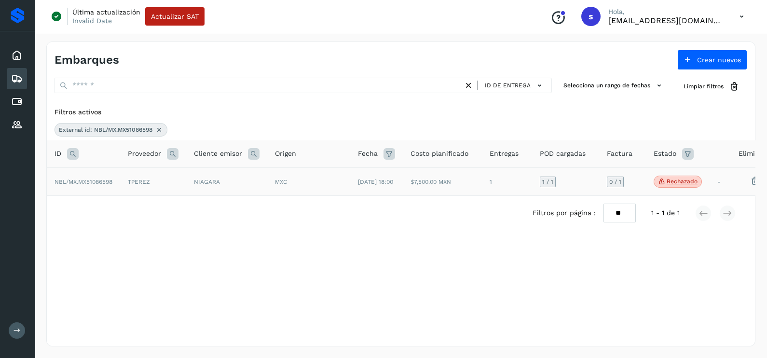
click at [237, 181] on td "NIAGARA" at bounding box center [226, 181] width 81 height 28
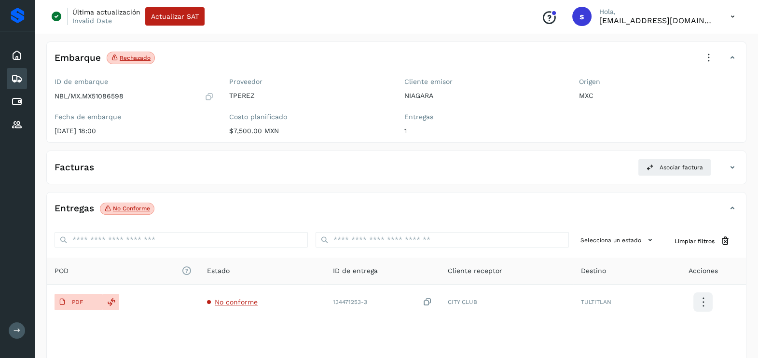
scroll to position [103, 0]
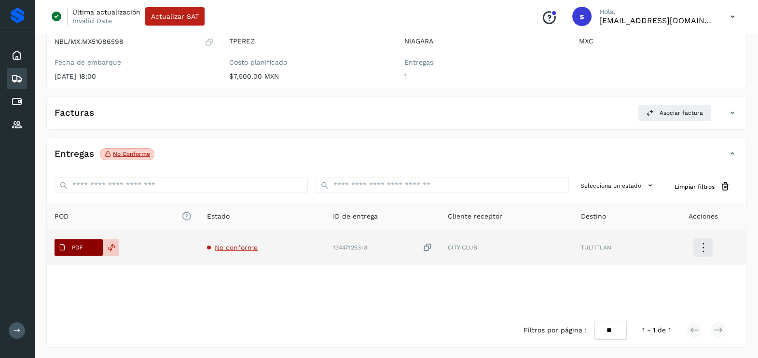
click at [89, 244] on button "PDF" at bounding box center [79, 247] width 48 height 16
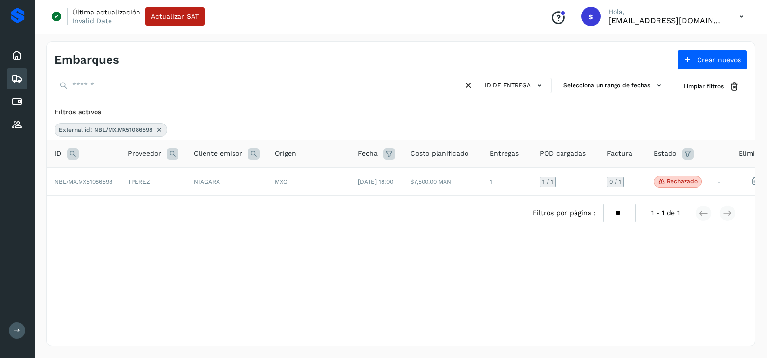
click at [162, 131] on icon at bounding box center [159, 130] width 8 height 8
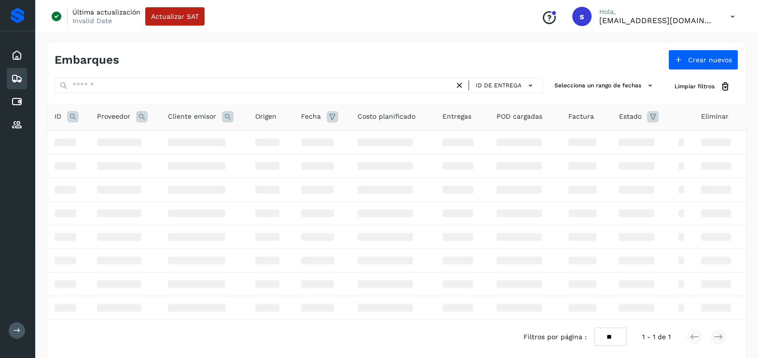
click at [70, 118] on icon at bounding box center [73, 117] width 12 height 12
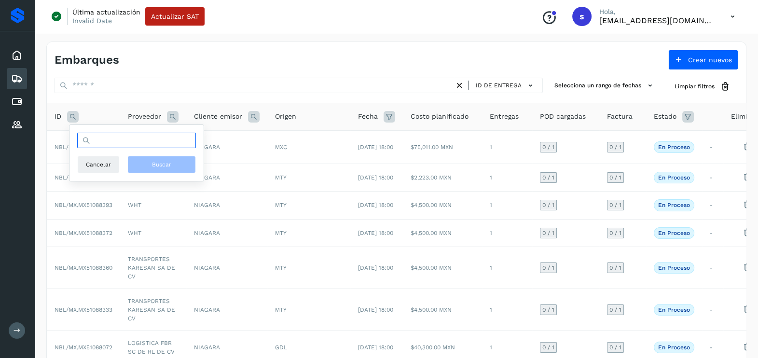
click at [125, 146] on input "text" at bounding box center [136, 140] width 119 height 15
paste input "**********"
type input "**********"
click at [162, 163] on span "Buscar" at bounding box center [161, 164] width 19 height 9
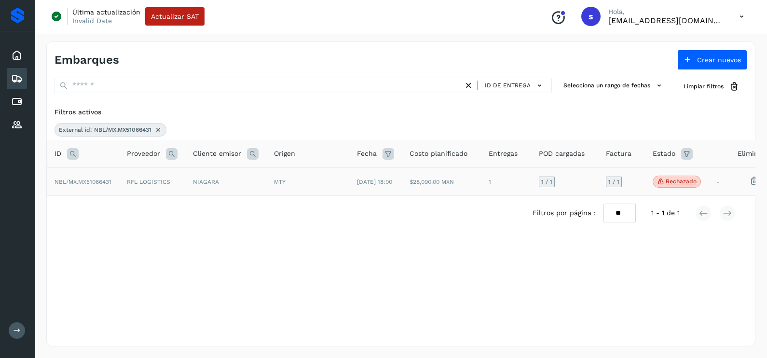
click at [181, 187] on td "RFL LOGISTICS" at bounding box center [152, 181] width 66 height 28
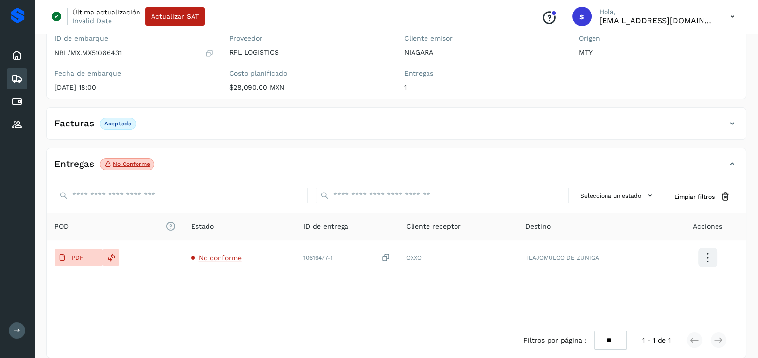
scroll to position [102, 0]
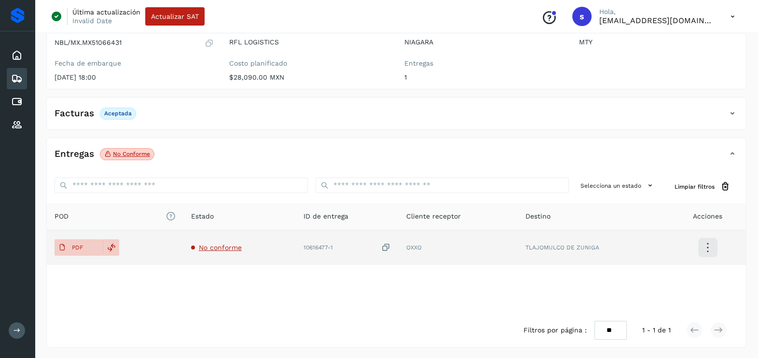
click at [224, 245] on span "No conforme" at bounding box center [220, 248] width 43 height 8
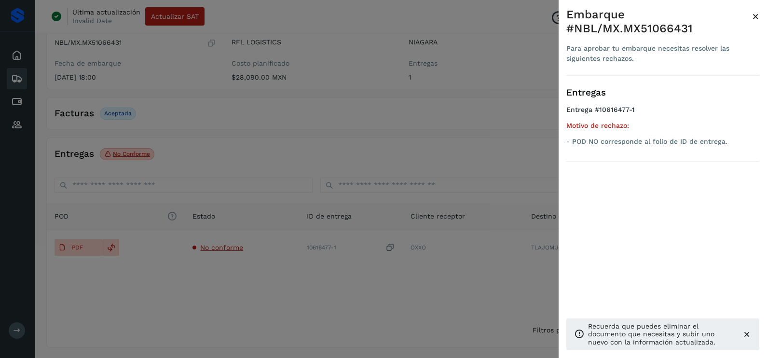
click at [214, 277] on div at bounding box center [383, 179] width 767 height 358
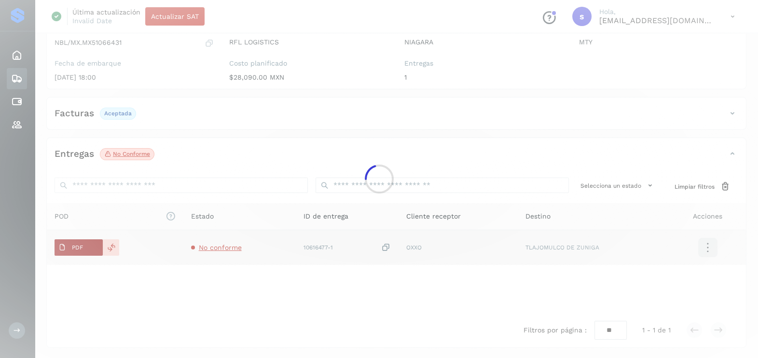
click at [84, 248] on div at bounding box center [379, 179] width 758 height 358
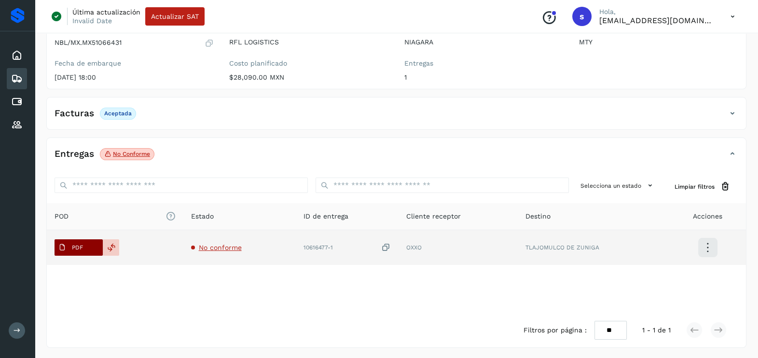
click at [76, 246] on p "PDF" at bounding box center [77, 247] width 11 height 7
